Goal: Register for event/course

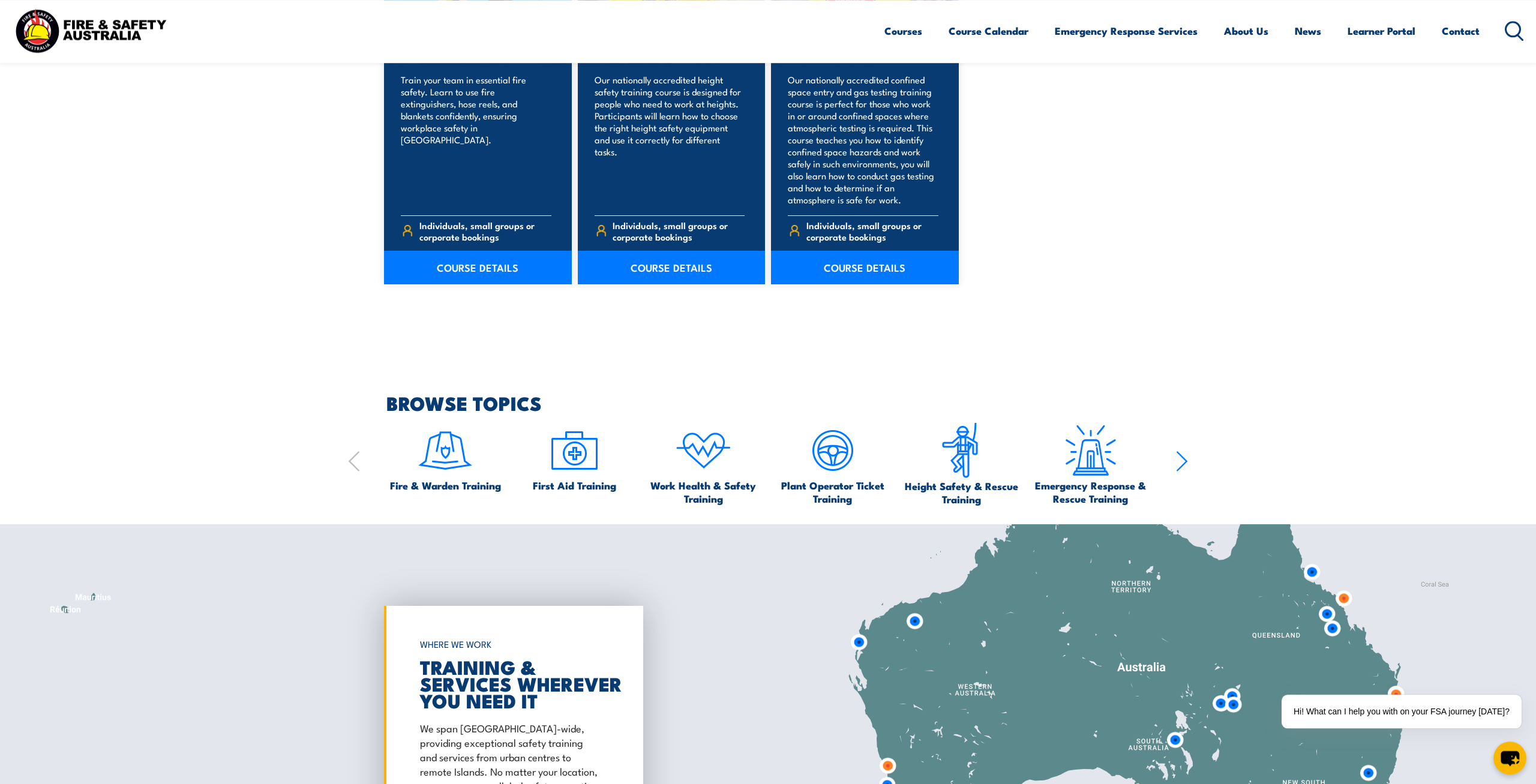
scroll to position [1310, 0]
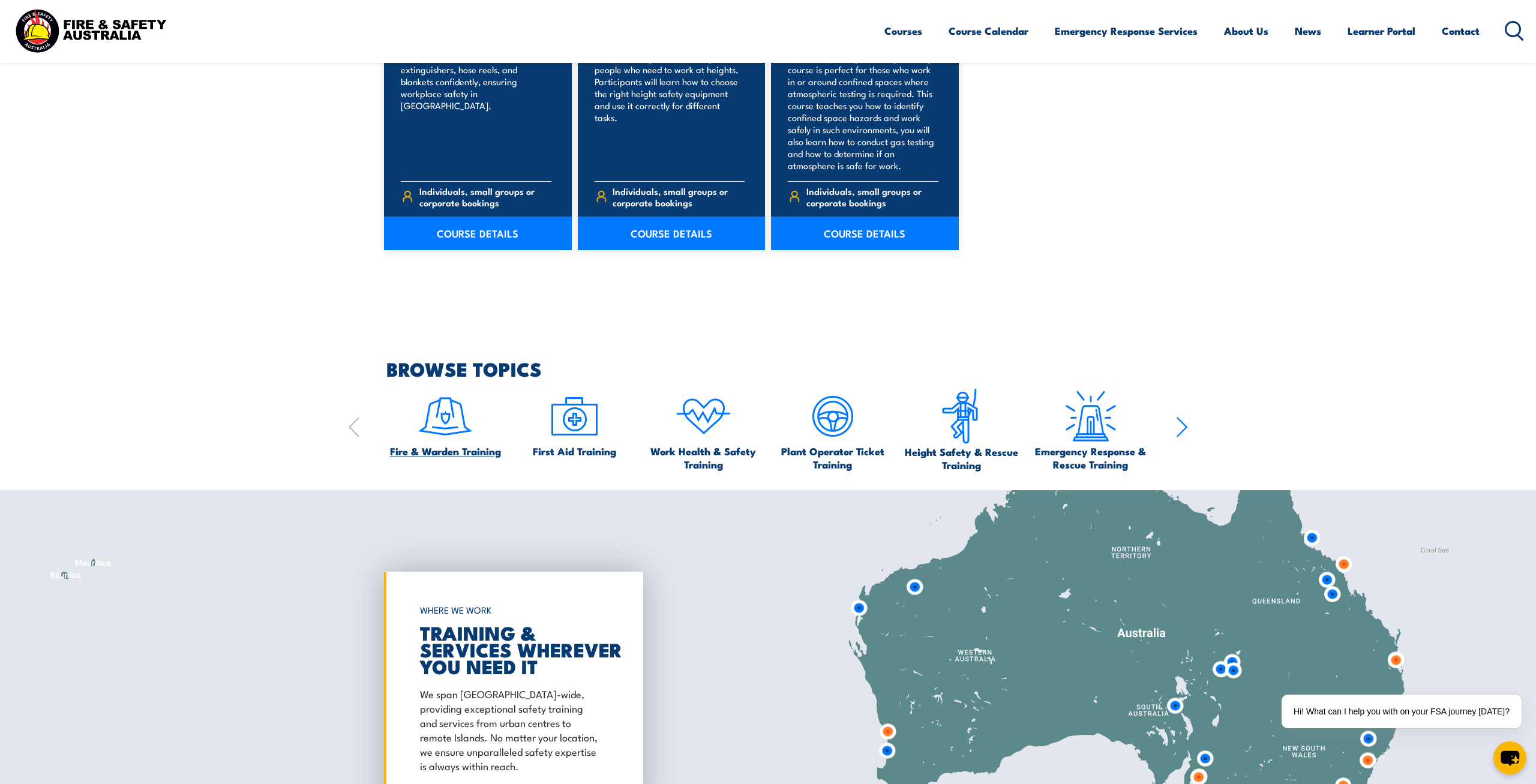
click at [450, 447] on span "Fire & Warden Training" at bounding box center [445, 451] width 111 height 13
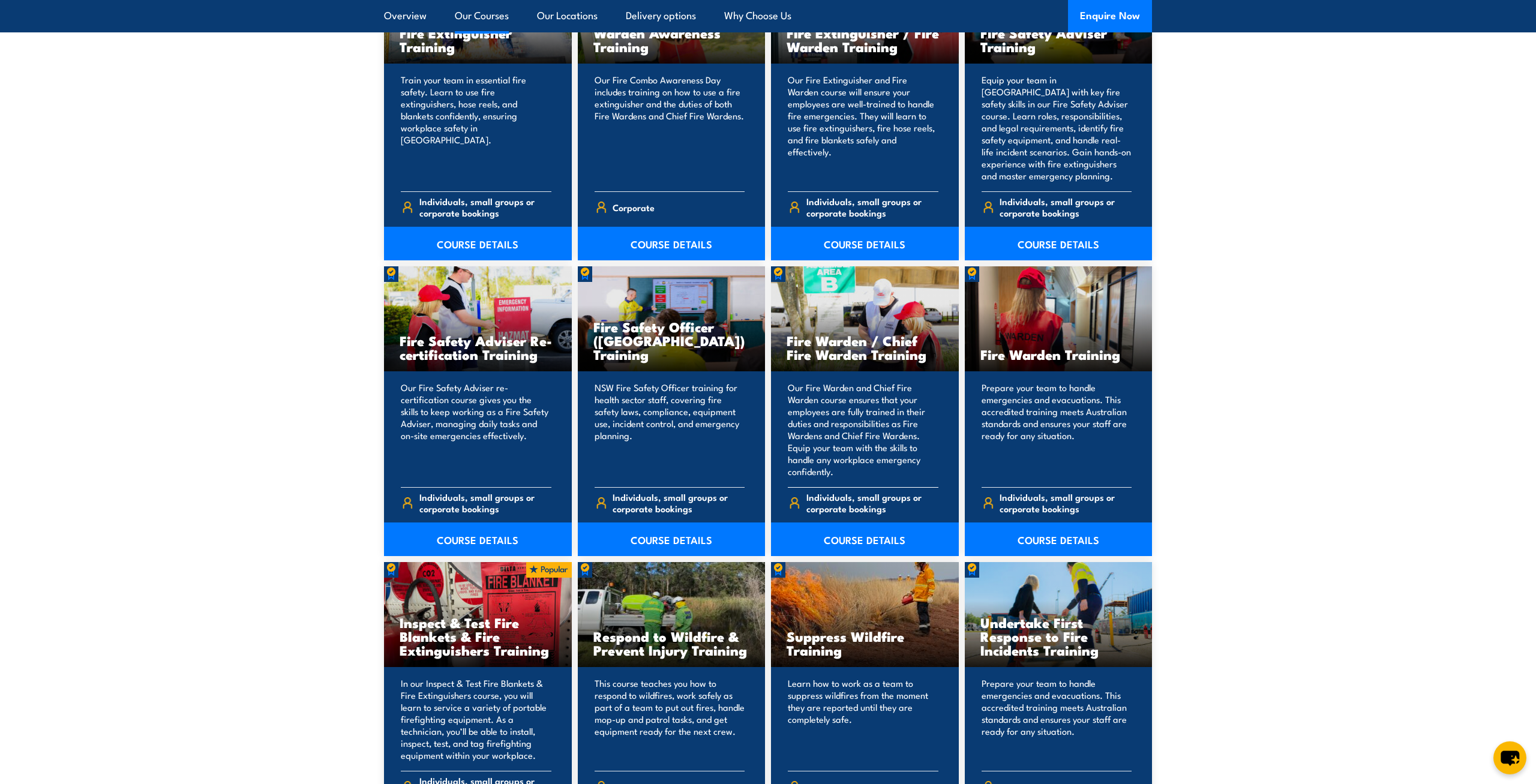
scroll to position [1373, 0]
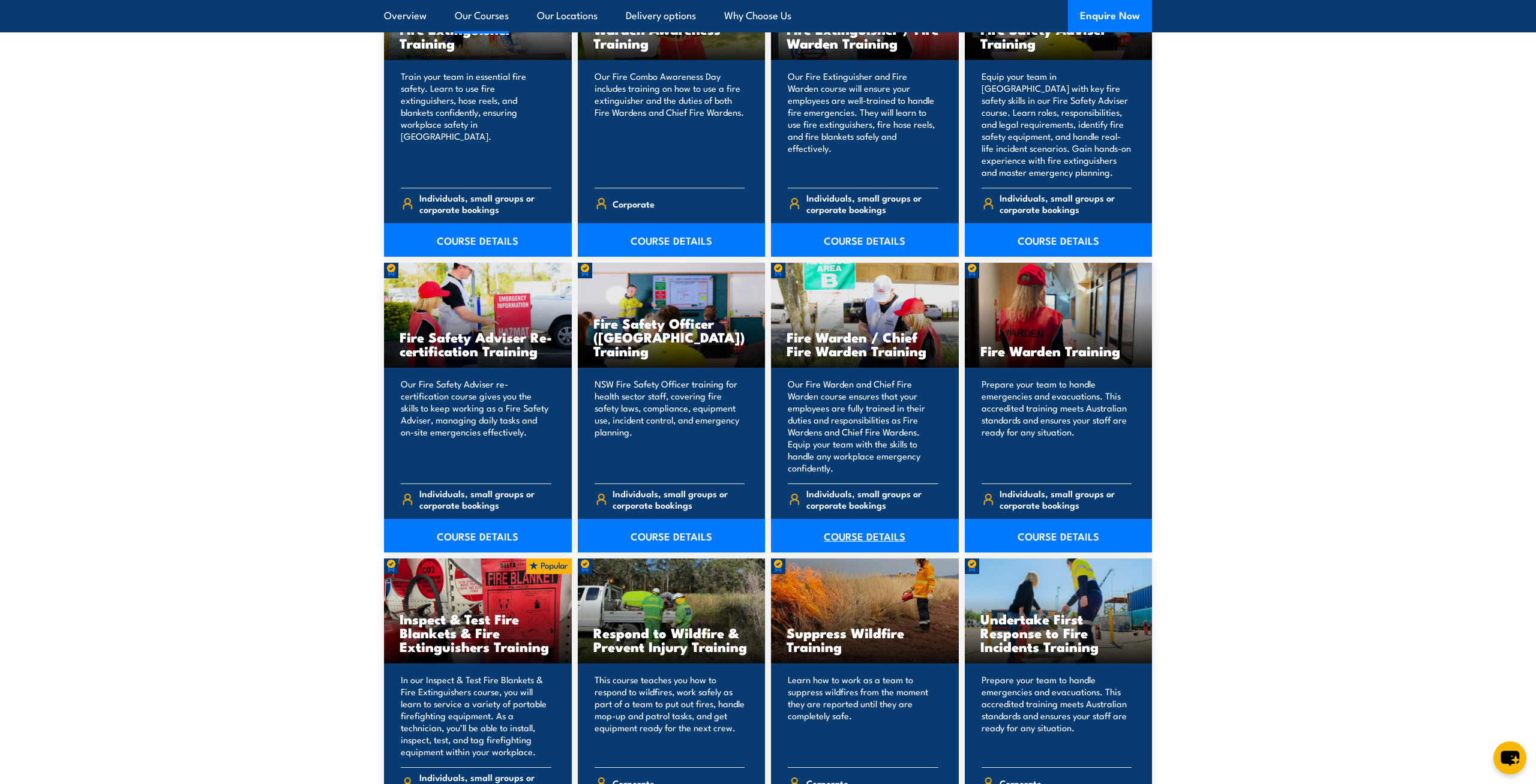
click at [871, 537] on link "COURSE DETAILS" at bounding box center [865, 535] width 188 height 34
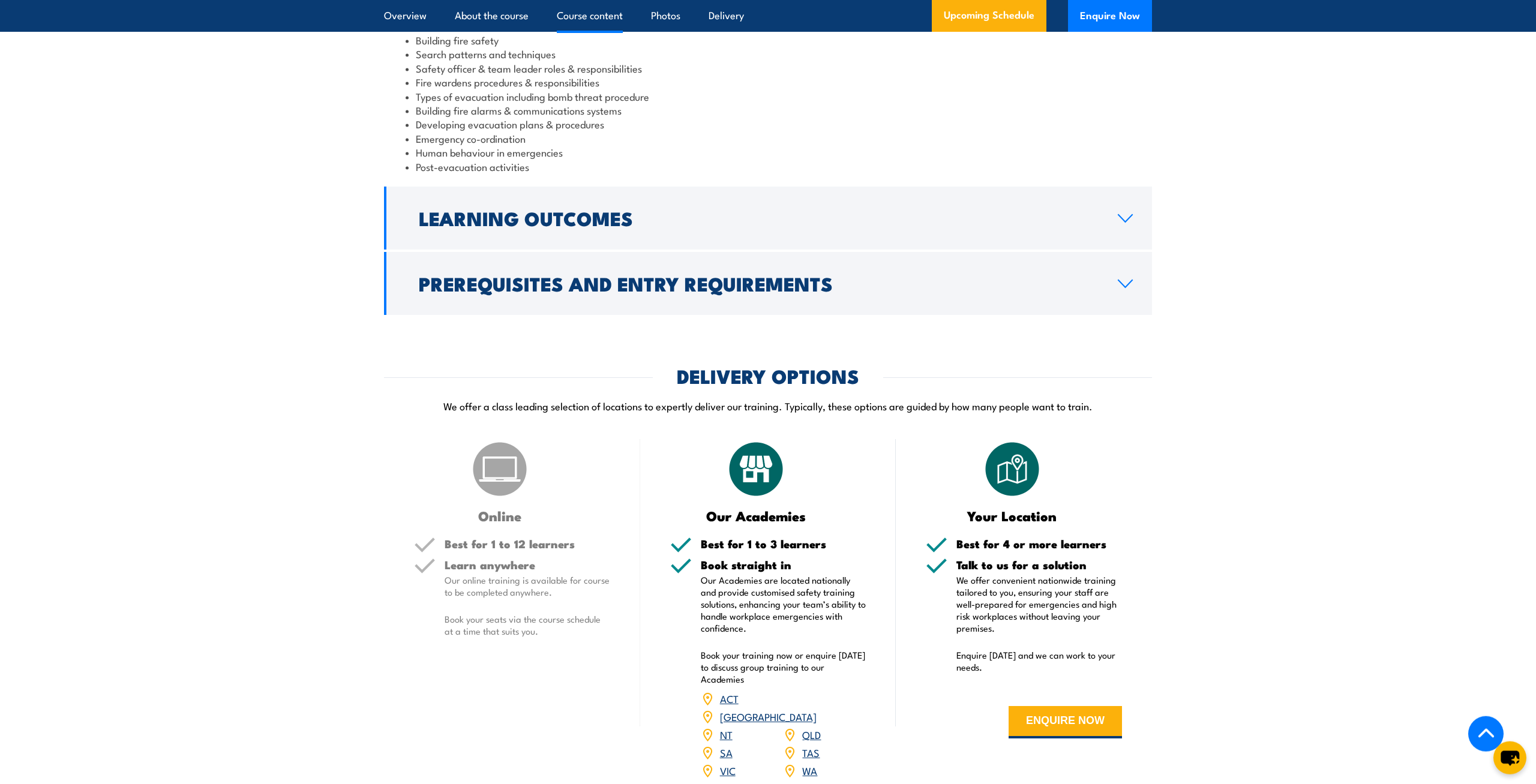
scroll to position [1373, 0]
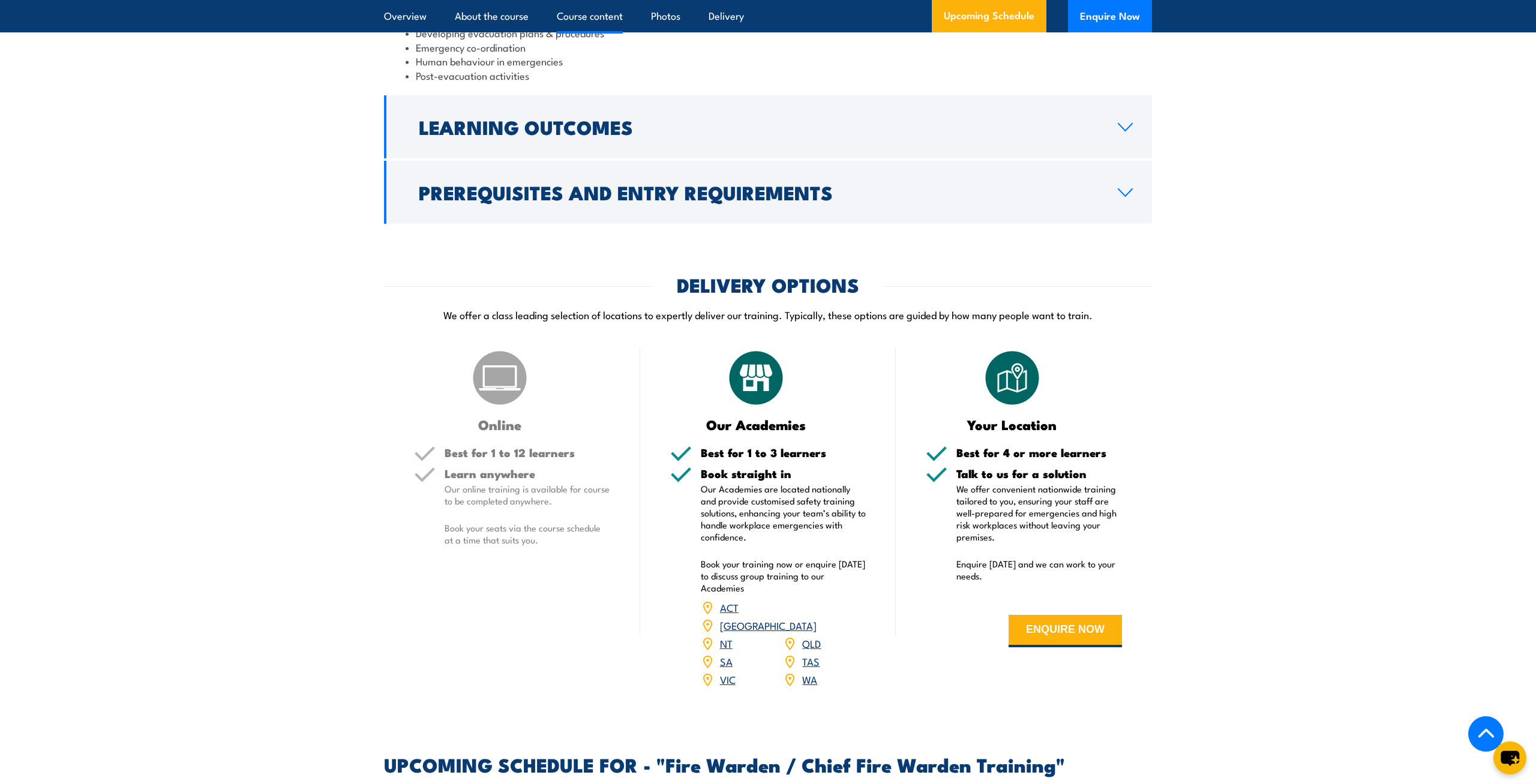
click at [722, 678] on link "VIC" at bounding box center [728, 678] width 16 height 14
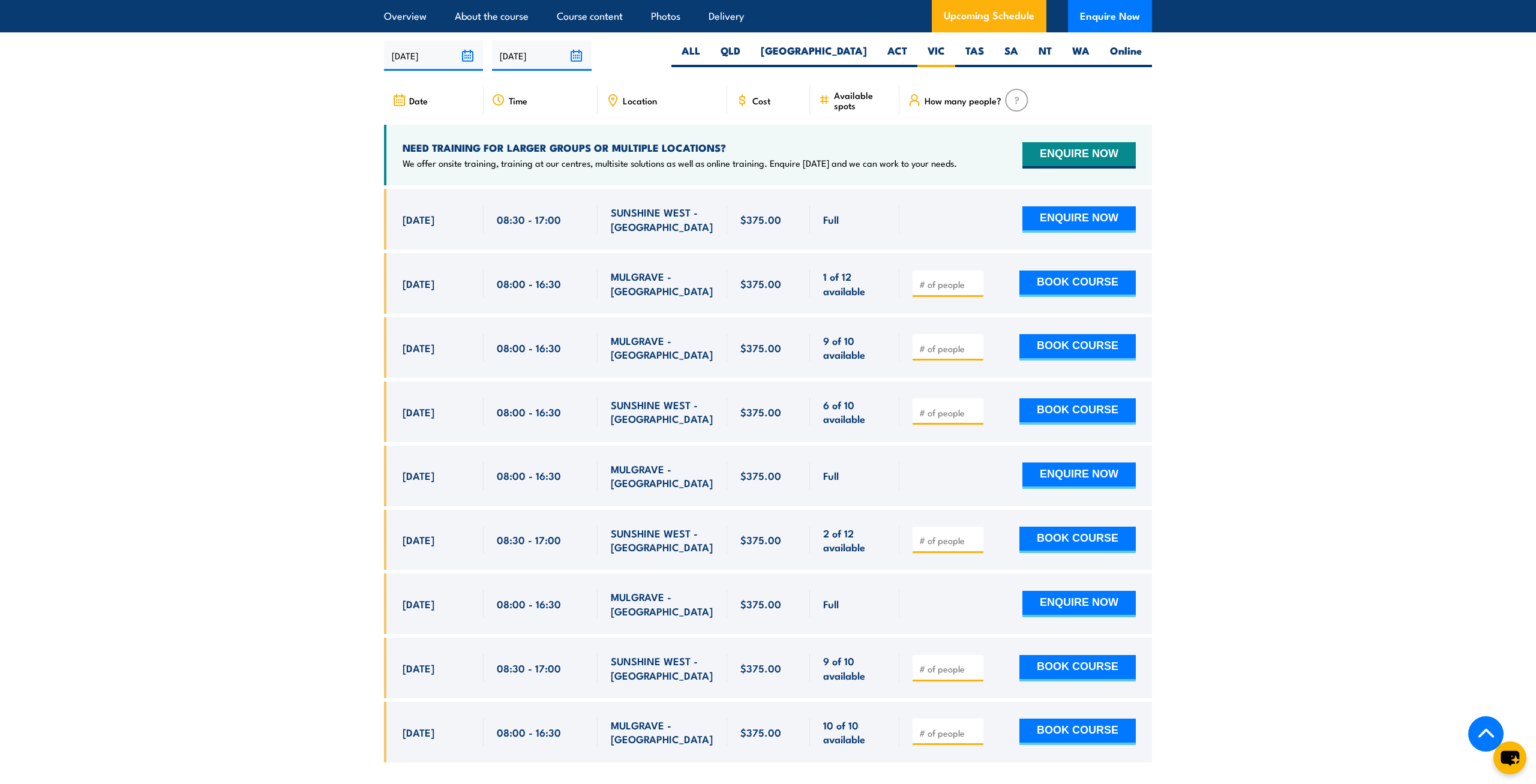
scroll to position [2124, 0]
type input "1"
click at [975, 278] on input "1" at bounding box center [949, 284] width 60 height 12
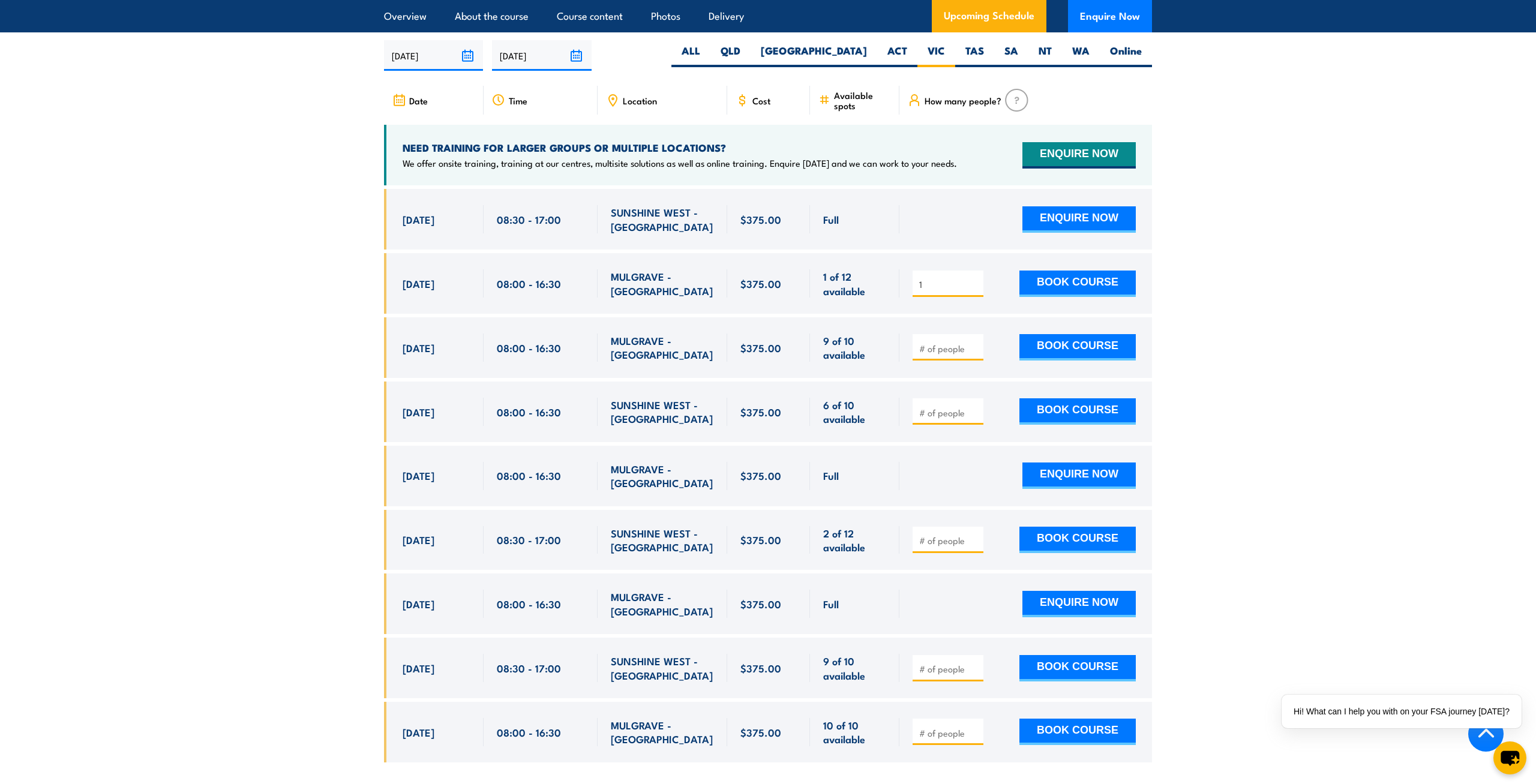
click at [975, 278] on input "1" at bounding box center [949, 284] width 60 height 12
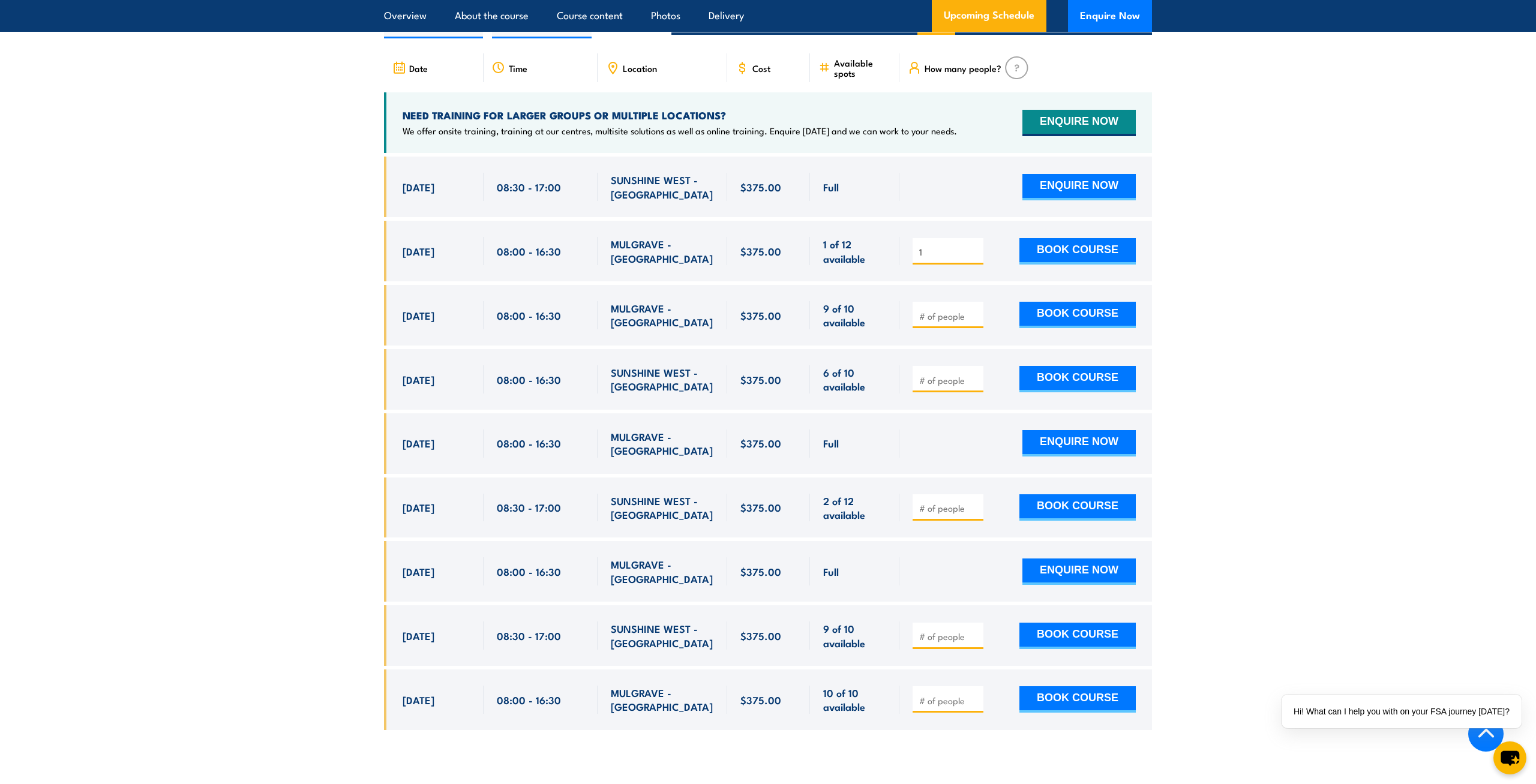
scroll to position [2187, 0]
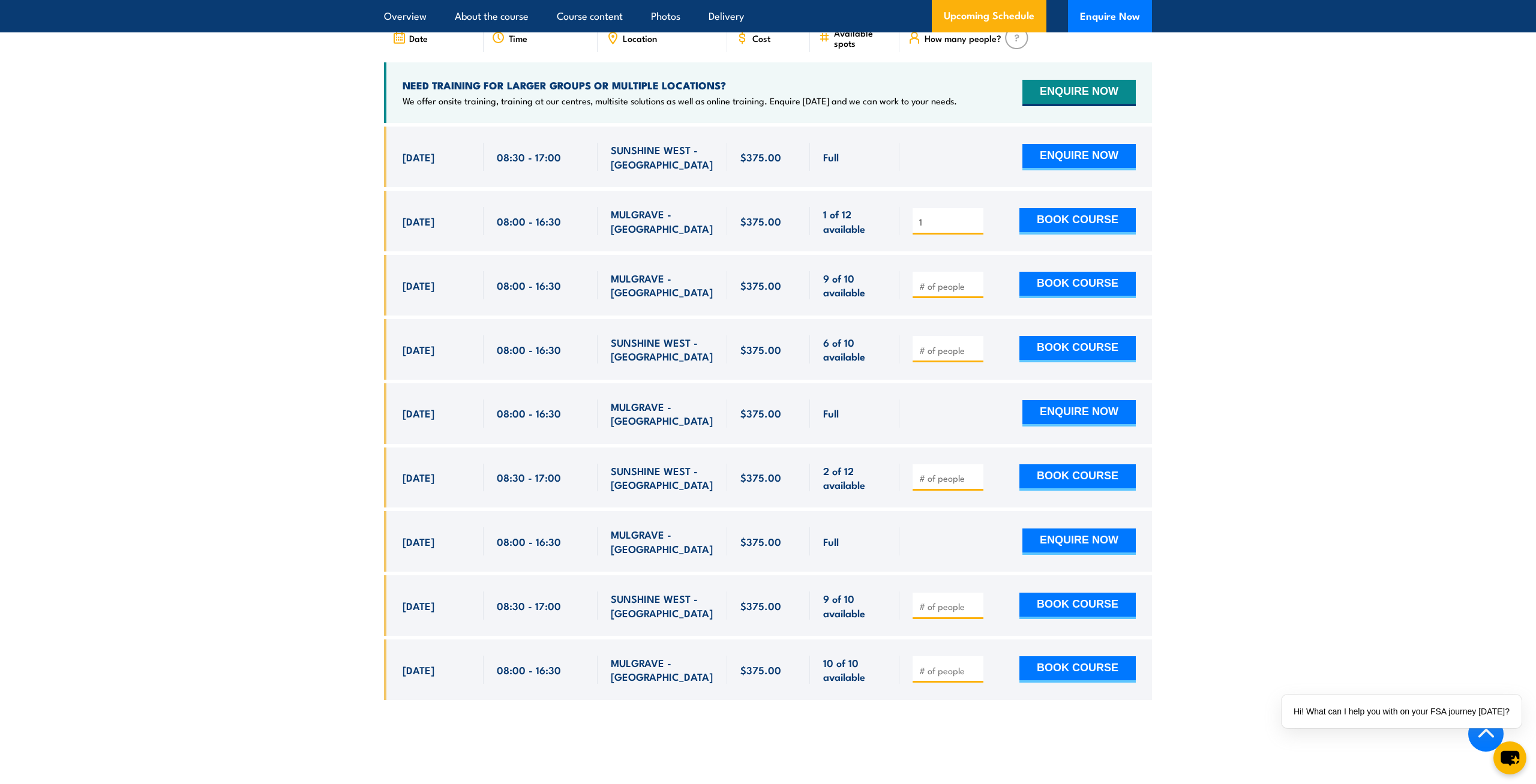
click at [942, 349] on input "number" at bounding box center [949, 350] width 60 height 12
type input "6"
click at [1063, 340] on button "BOOK COURSE" at bounding box center [1077, 349] width 116 height 26
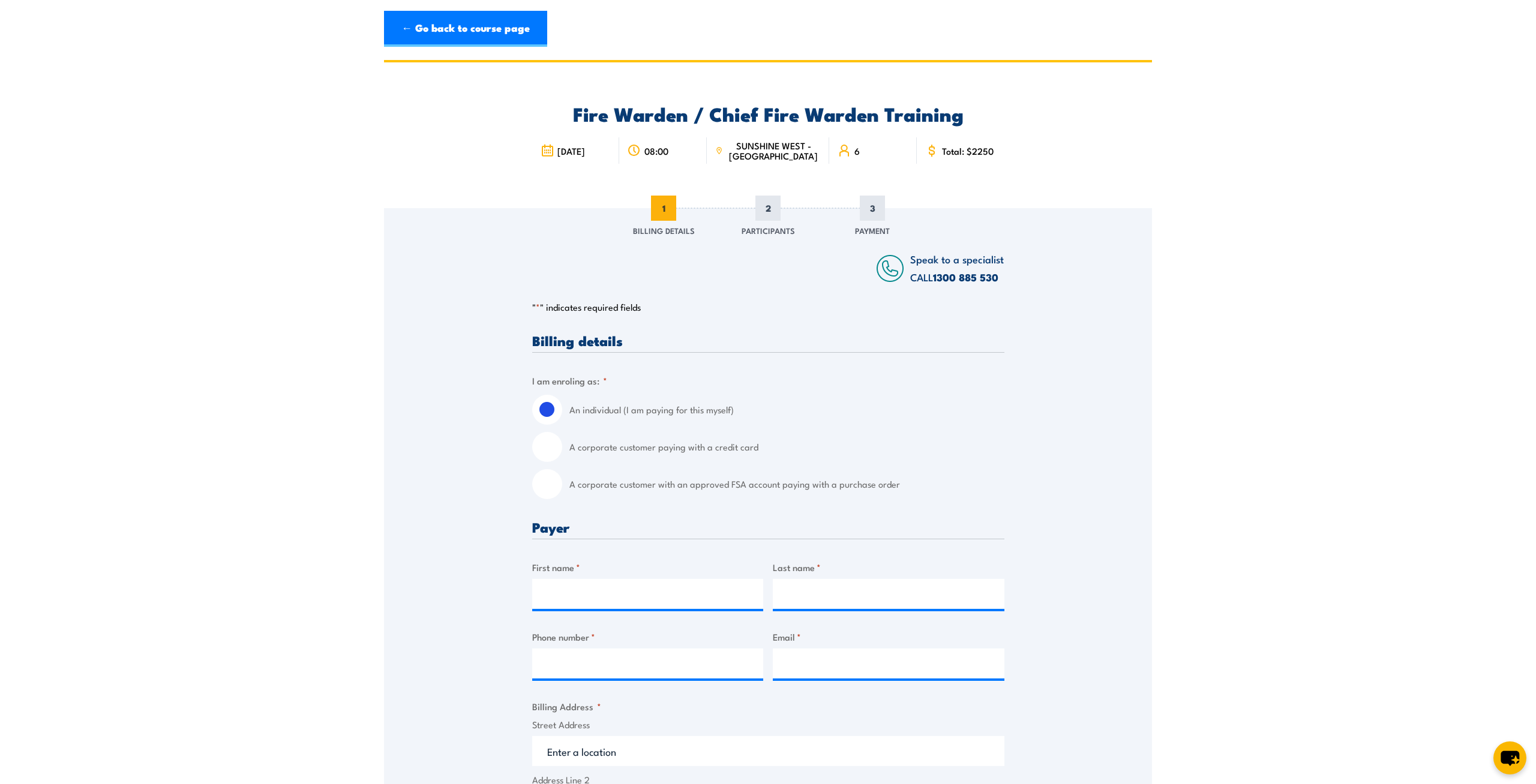
click at [553, 452] on input "A corporate customer paying with a credit card" at bounding box center [547, 447] width 30 height 30
radio input "true"
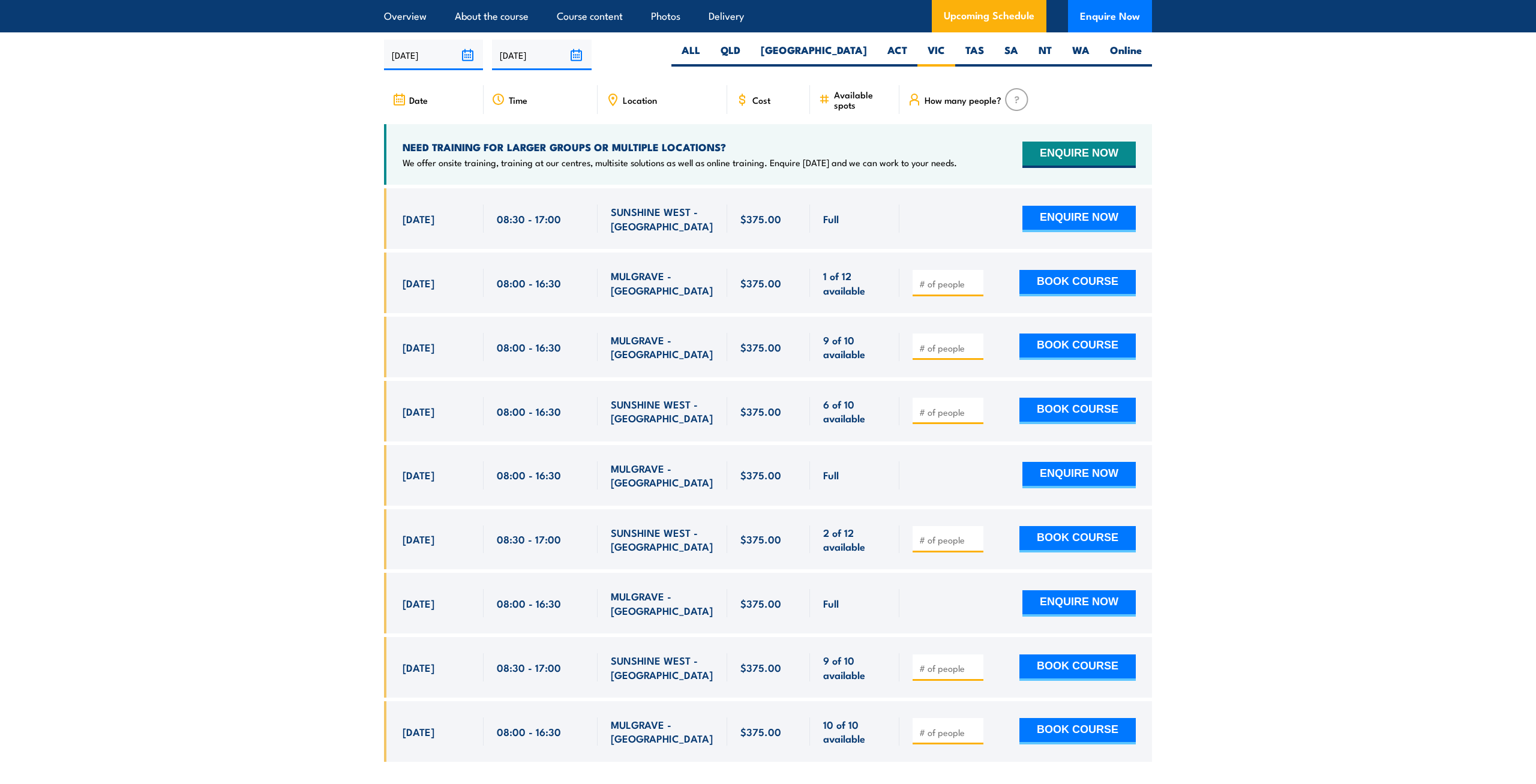
scroll to position [2125, 0]
click at [947, 342] on input "number" at bounding box center [949, 348] width 60 height 12
type input "6"
click at [1054, 338] on button "BOOK COURSE" at bounding box center [1077, 347] width 116 height 26
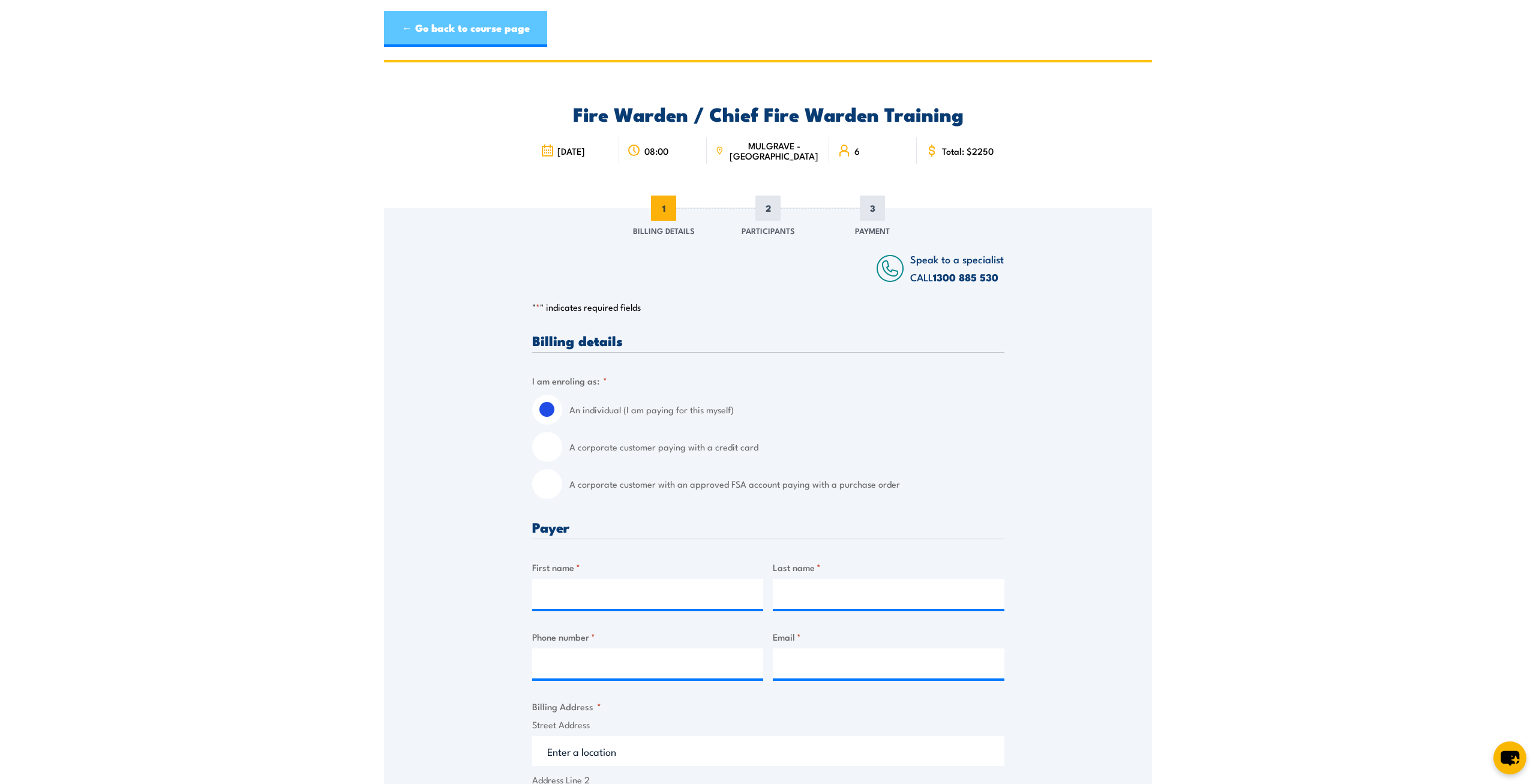
click at [400, 25] on link "← Go back to course page" at bounding box center [465, 28] width 163 height 36
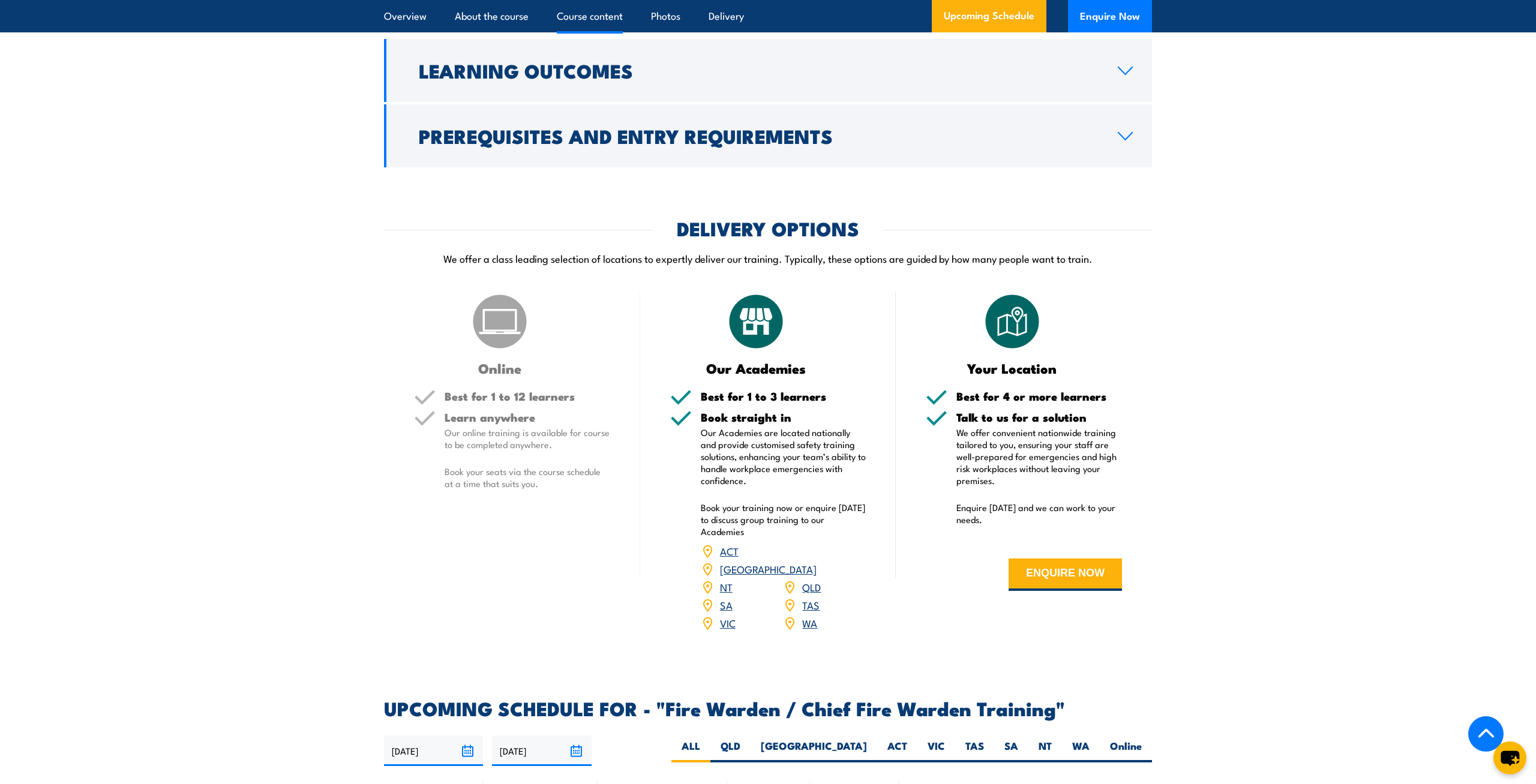
scroll to position [1189, 0]
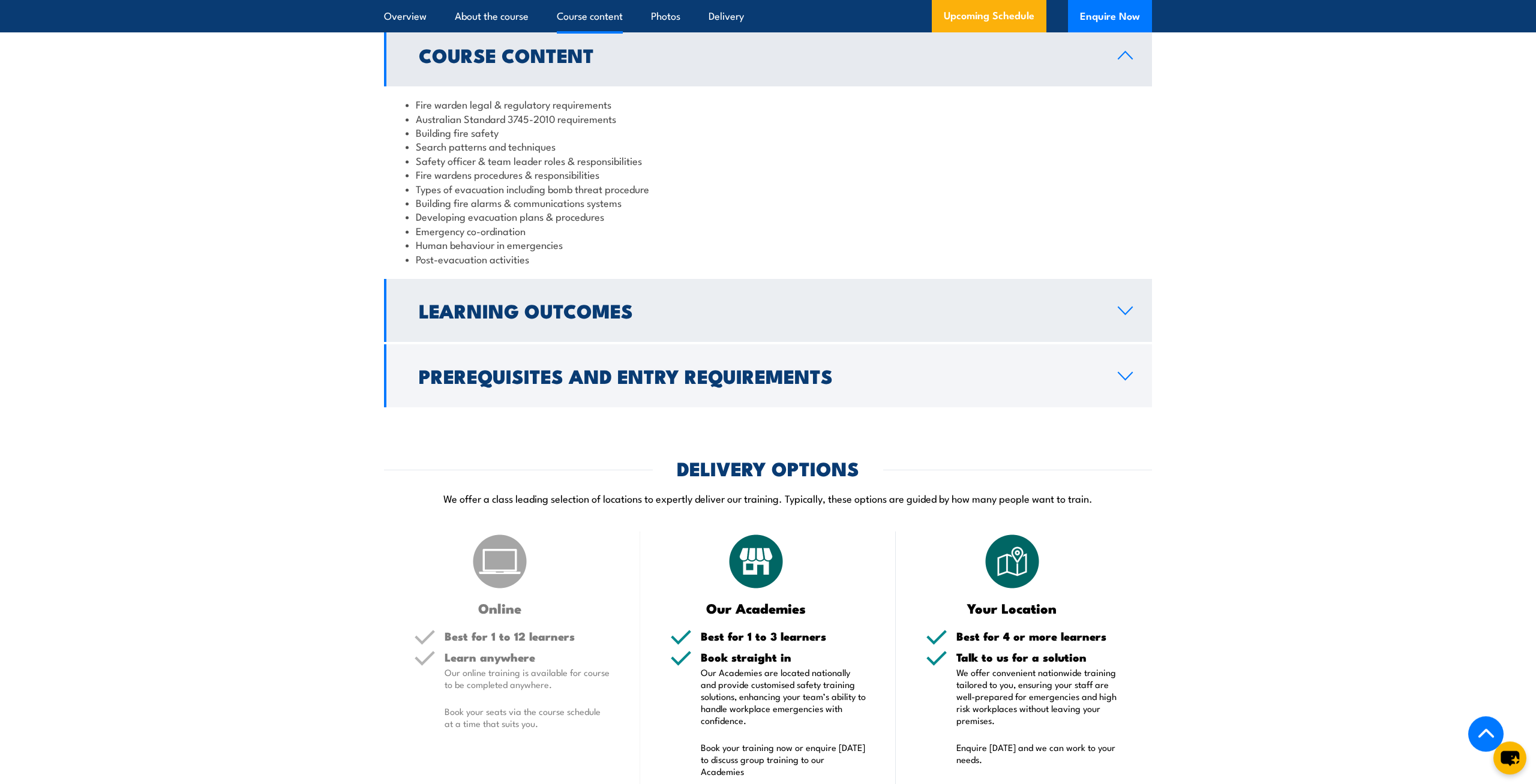
click at [546, 318] on h2 "Learning Outcomes" at bounding box center [759, 310] width 680 height 17
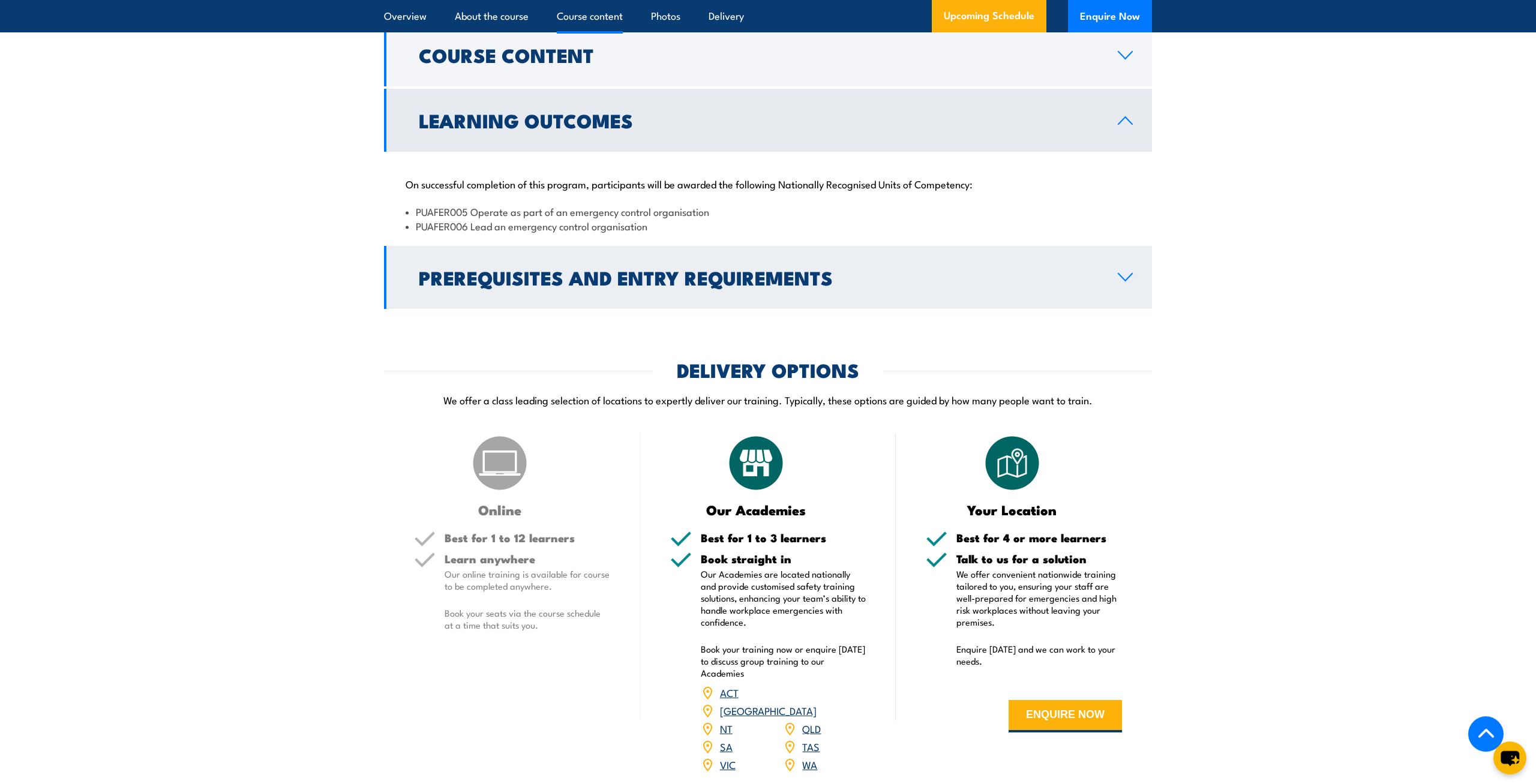
click at [616, 285] on h2 "Prerequisites and Entry Requirements" at bounding box center [759, 277] width 680 height 17
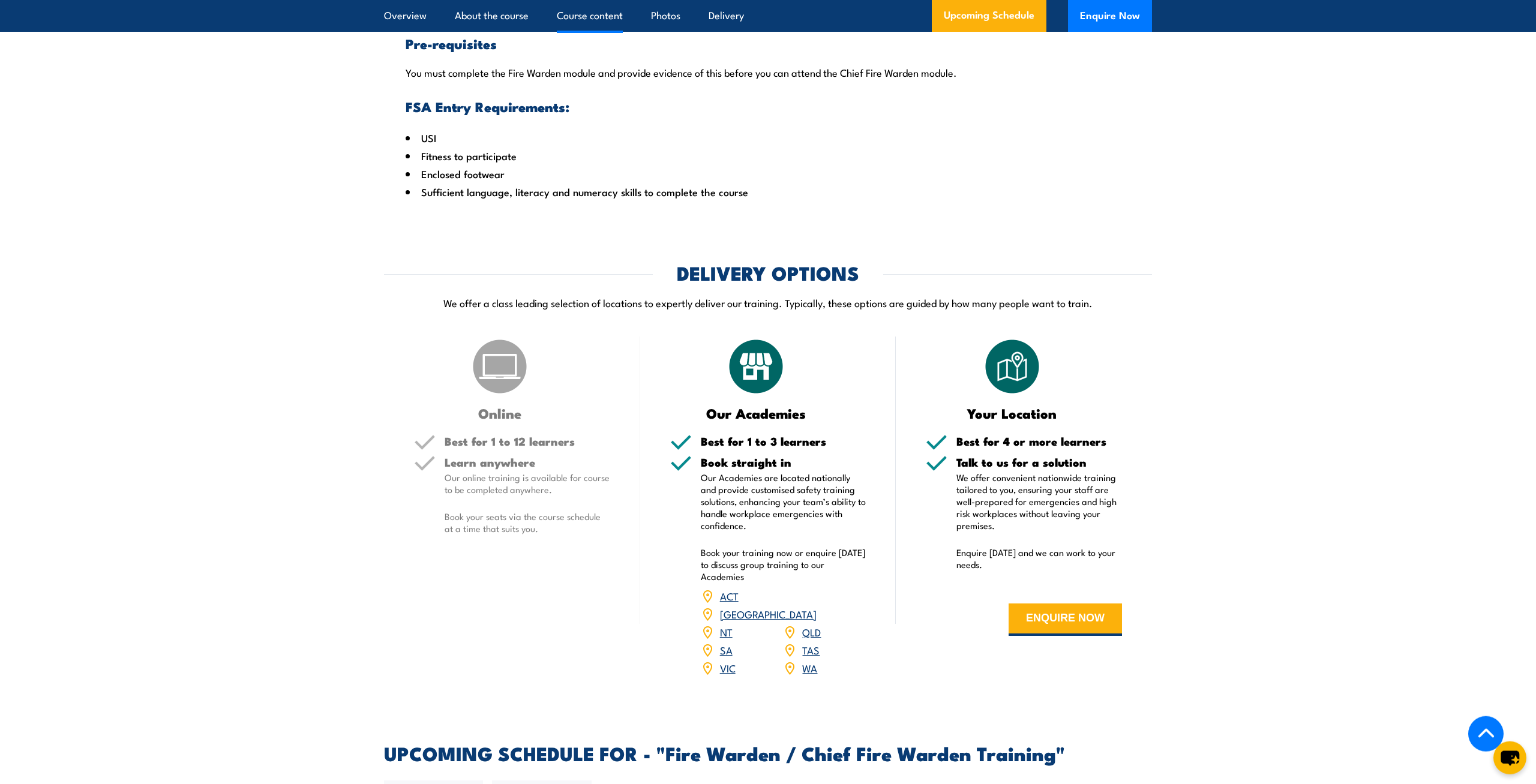
scroll to position [1435, 0]
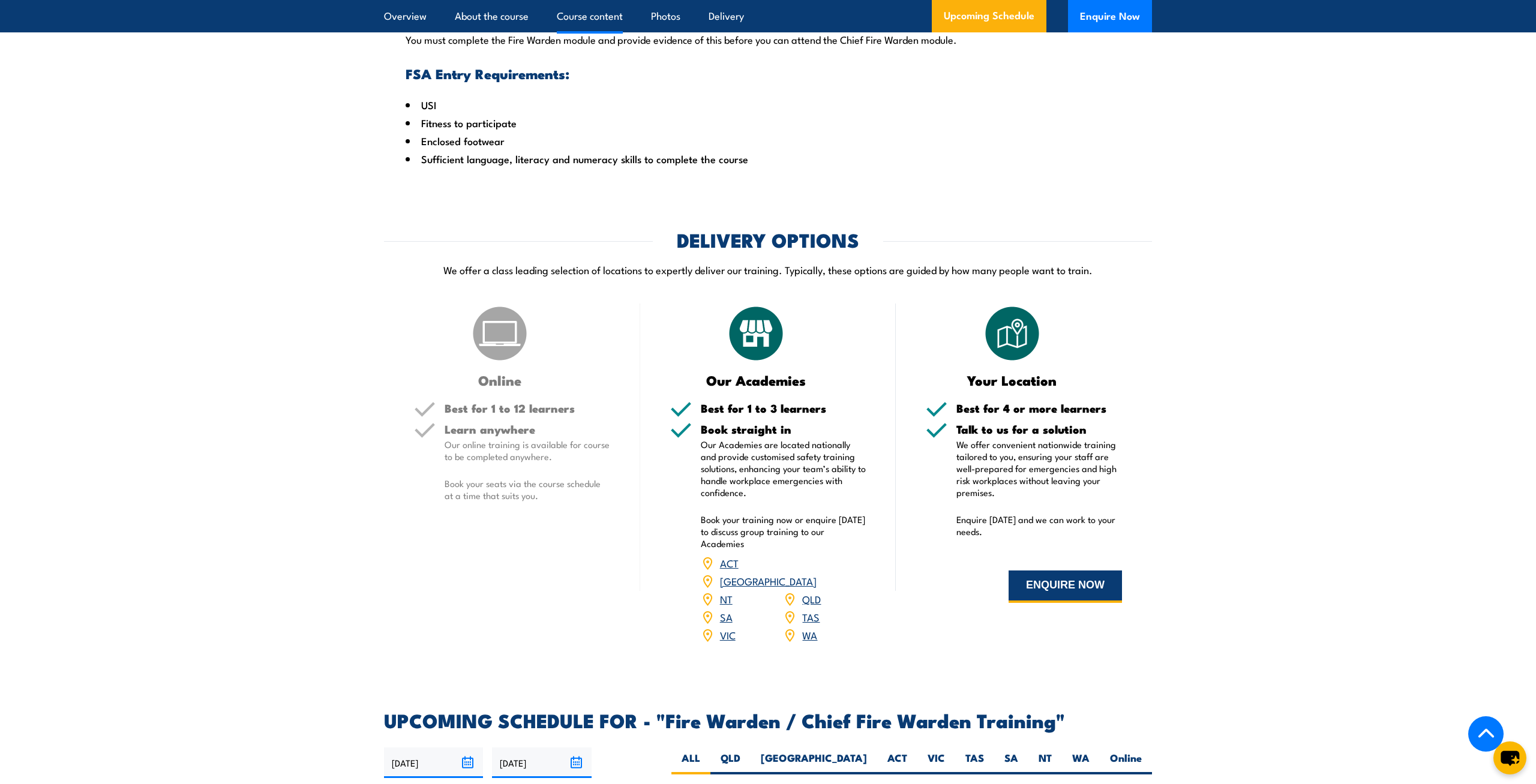
click at [1058, 598] on button "ENQUIRE NOW" at bounding box center [1066, 586] width 113 height 32
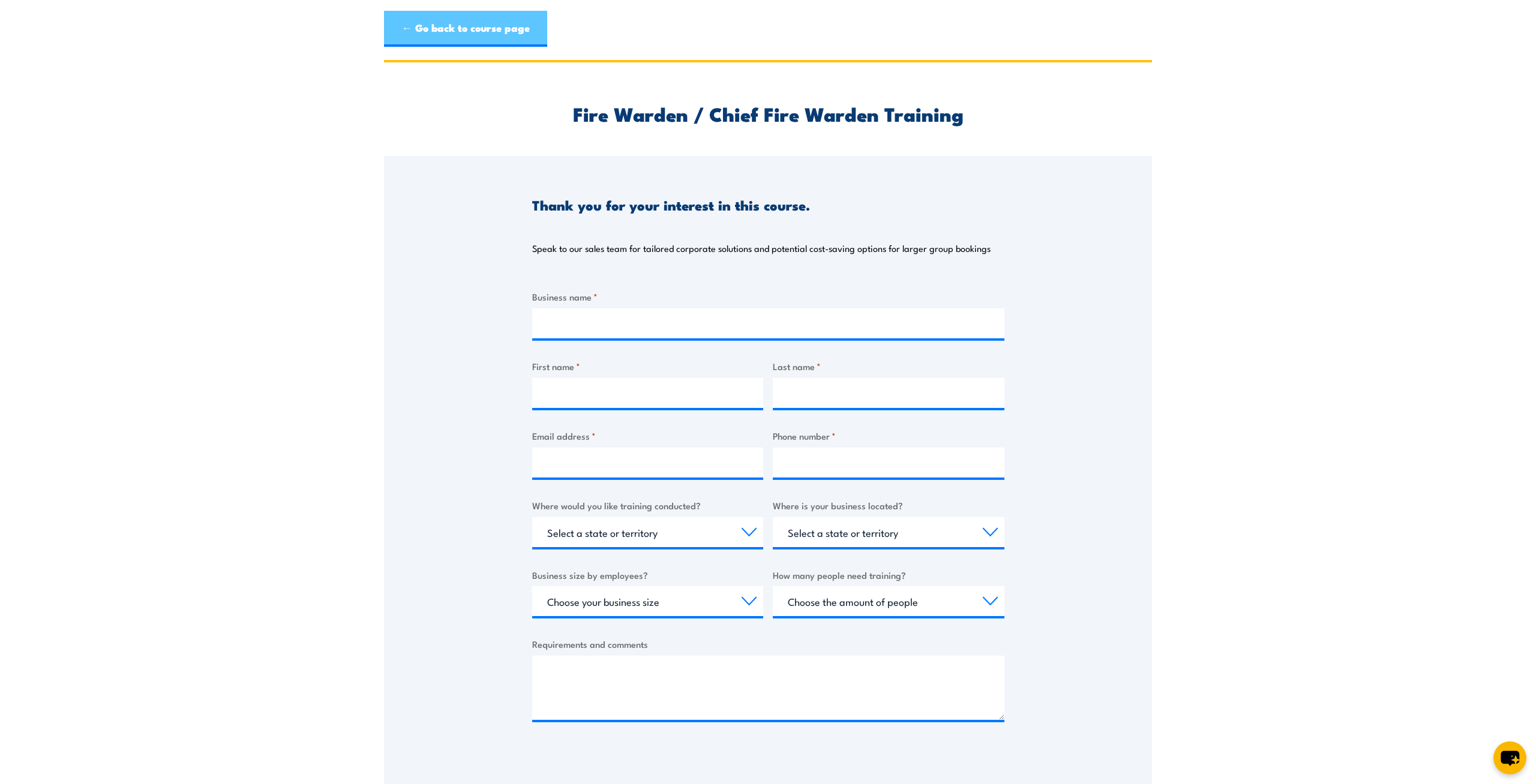
click at [469, 20] on link "← Go back to course page" at bounding box center [465, 28] width 163 height 36
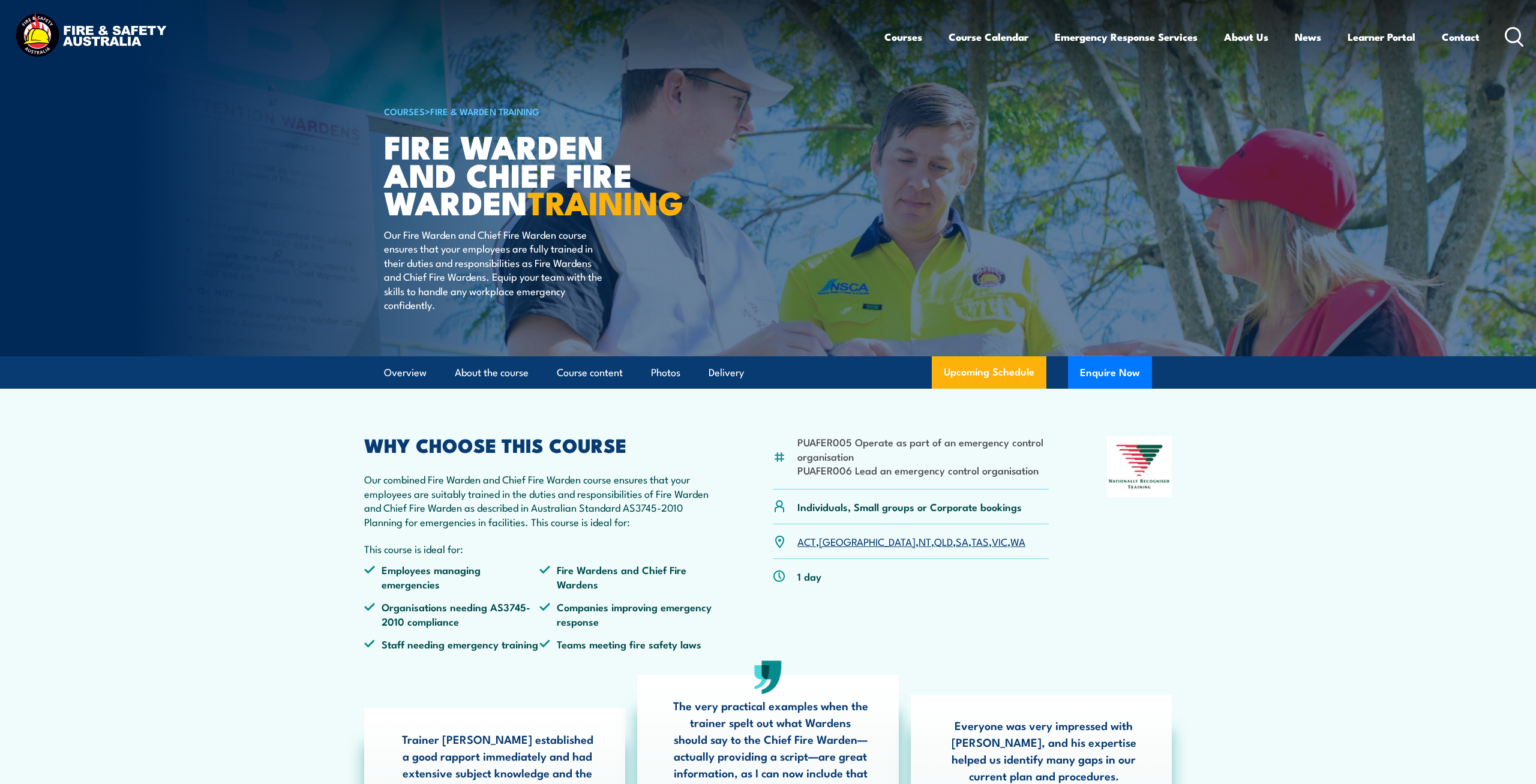
scroll to position [2125, 0]
